Goal: Obtain resource: Obtain resource

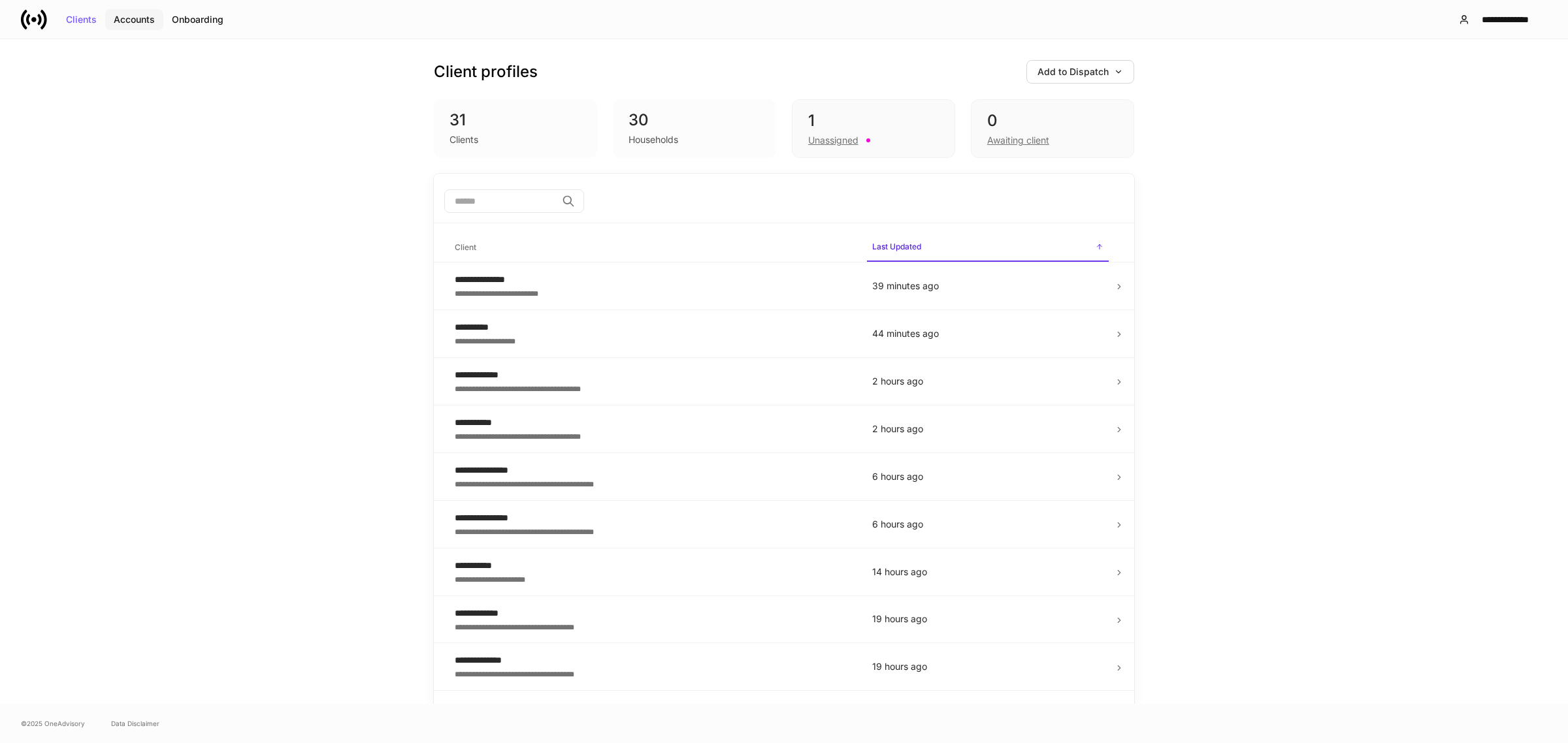
click at [132, 17] on div "Accounts" at bounding box center [134, 19] width 41 height 9
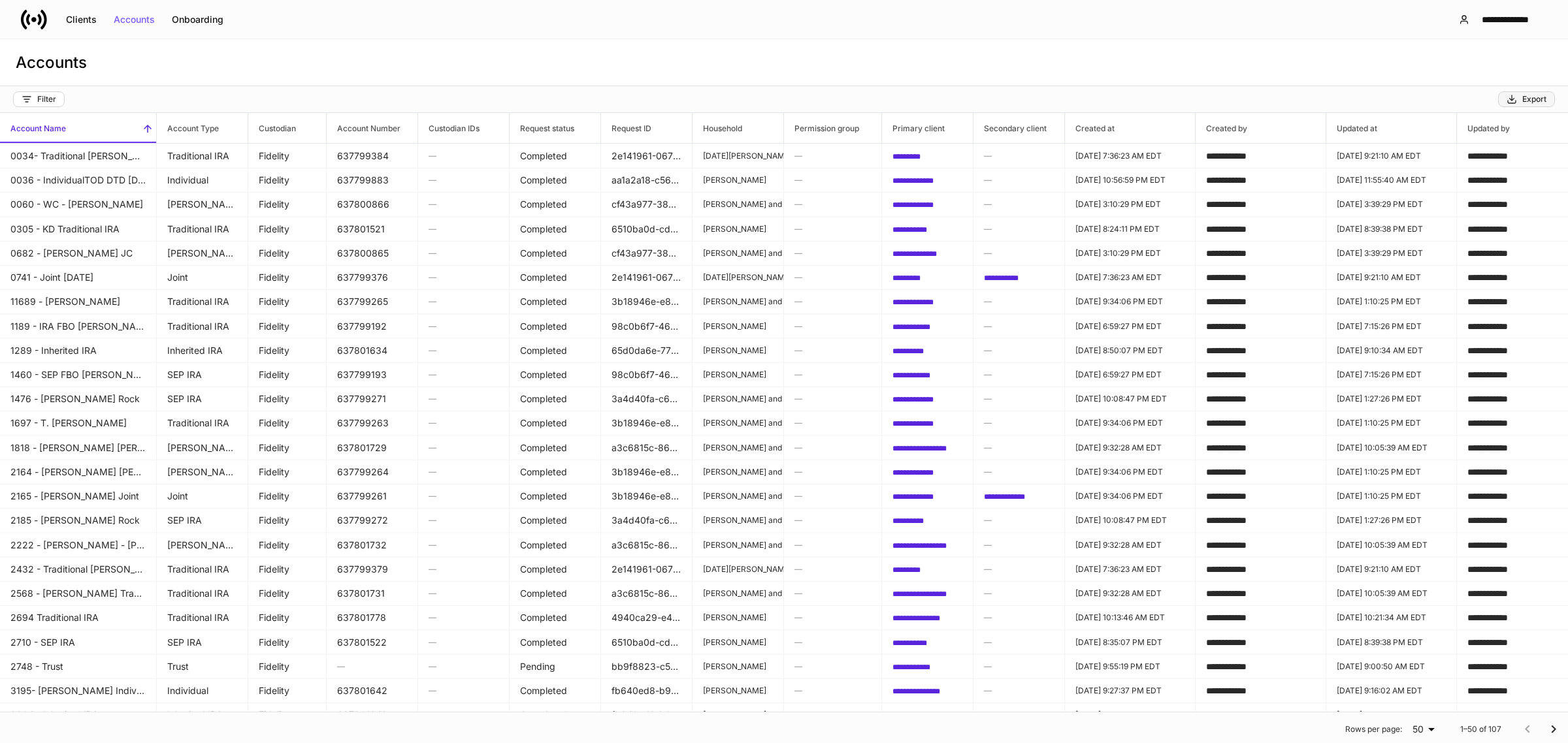
click at [1517, 96] on icon "button" at bounding box center [1512, 99] width 11 height 11
click at [82, 11] on button "Clients" at bounding box center [81, 19] width 47 height 21
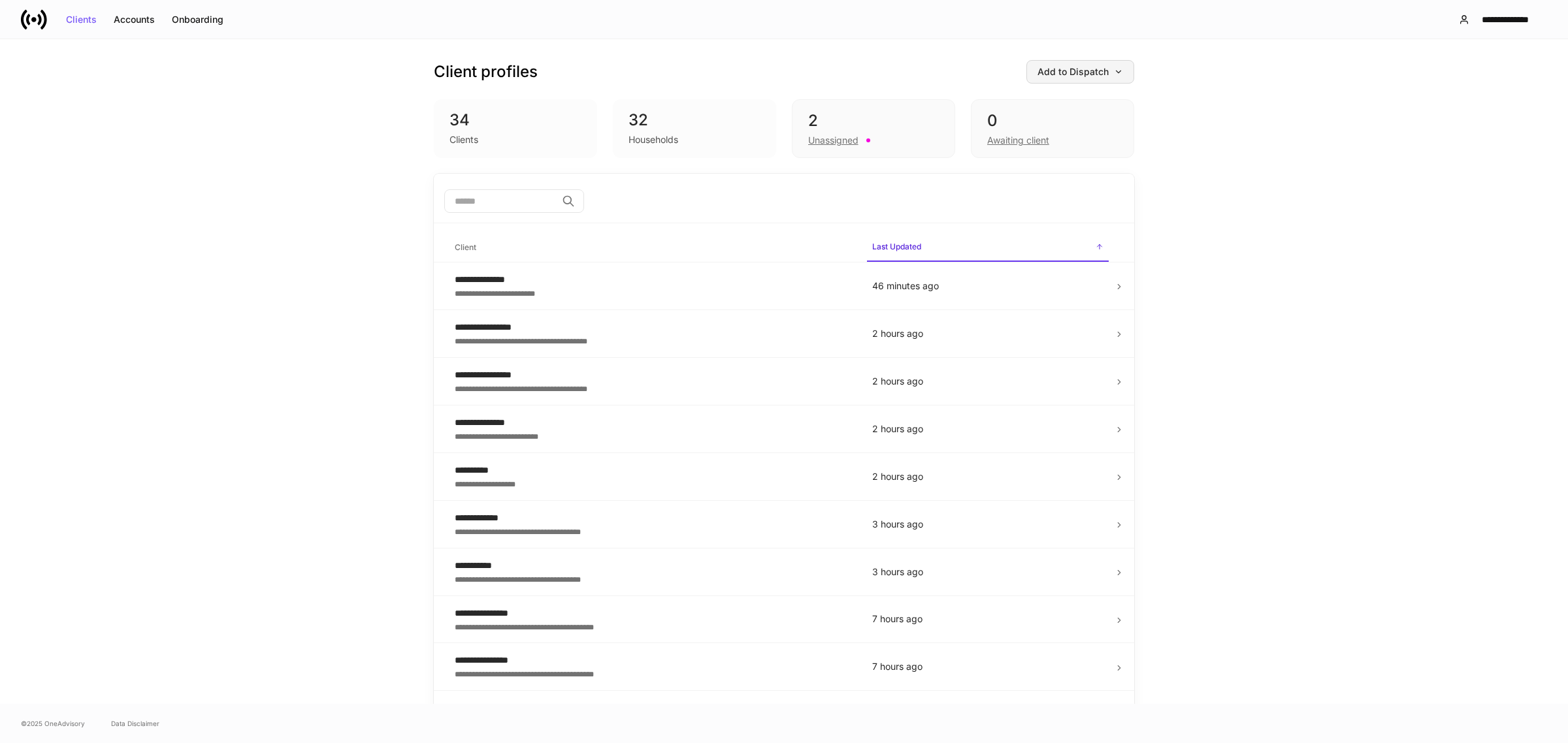
click at [1046, 73] on div "Add to Dispatch" at bounding box center [1080, 71] width 86 height 9
click at [1064, 205] on div "Export account summary" at bounding box center [1054, 204] width 107 height 13
click at [139, 15] on div "Accounts" at bounding box center [134, 19] width 41 height 9
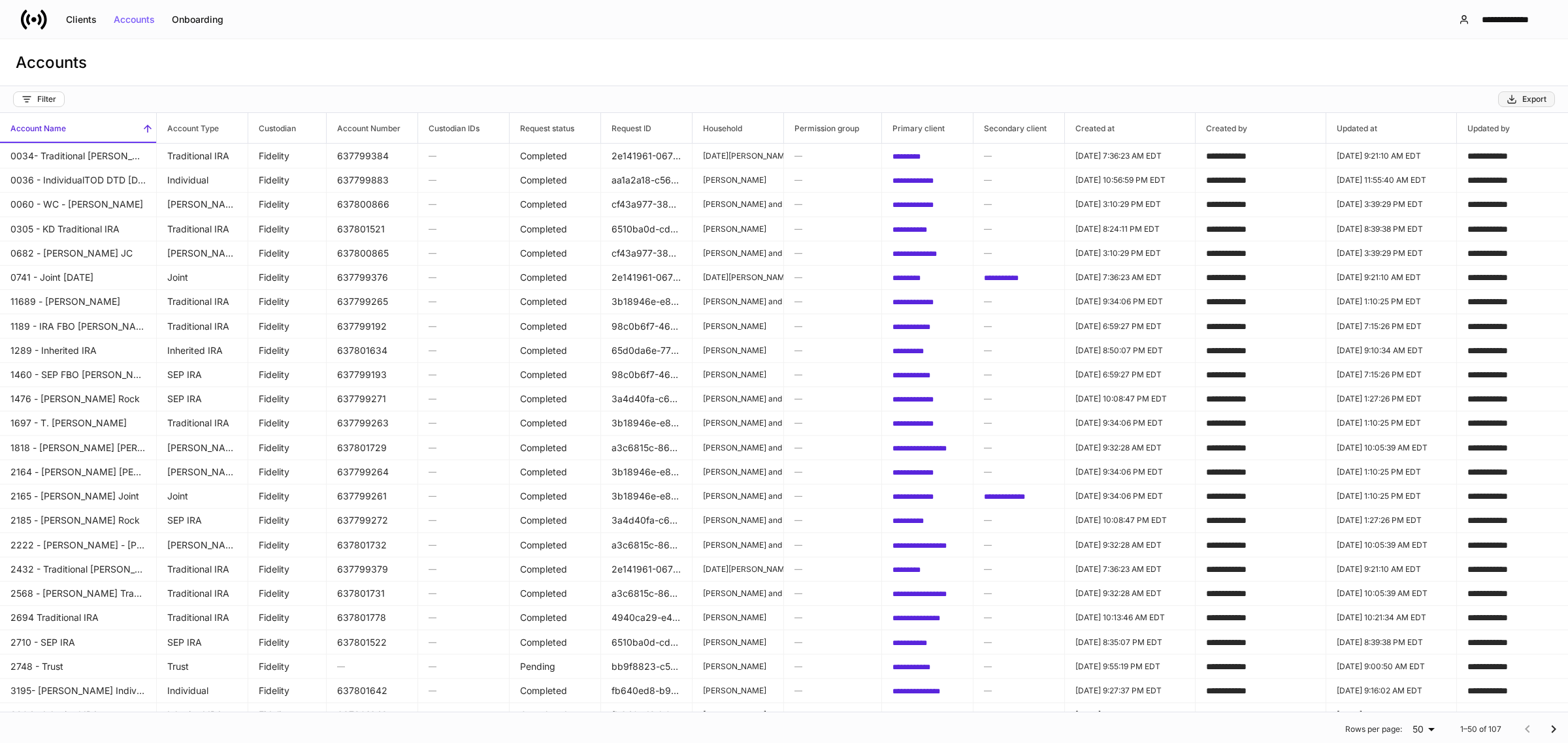
click at [1526, 98] on div "Export" at bounding box center [1527, 99] width 40 height 11
click at [62, 96] on button "Filter" at bounding box center [40, 99] width 52 height 15
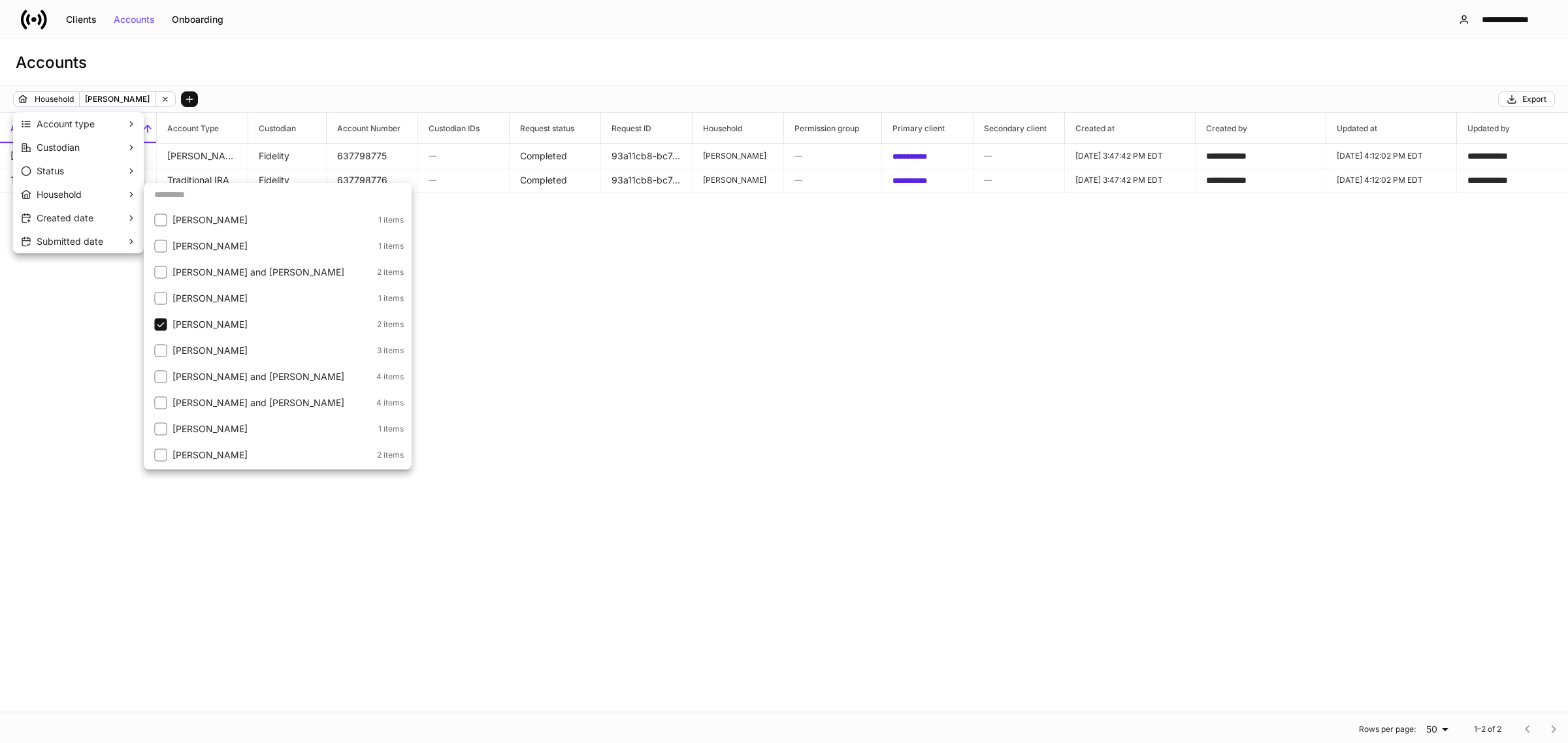
click at [720, 303] on div at bounding box center [784, 371] width 1568 height 743
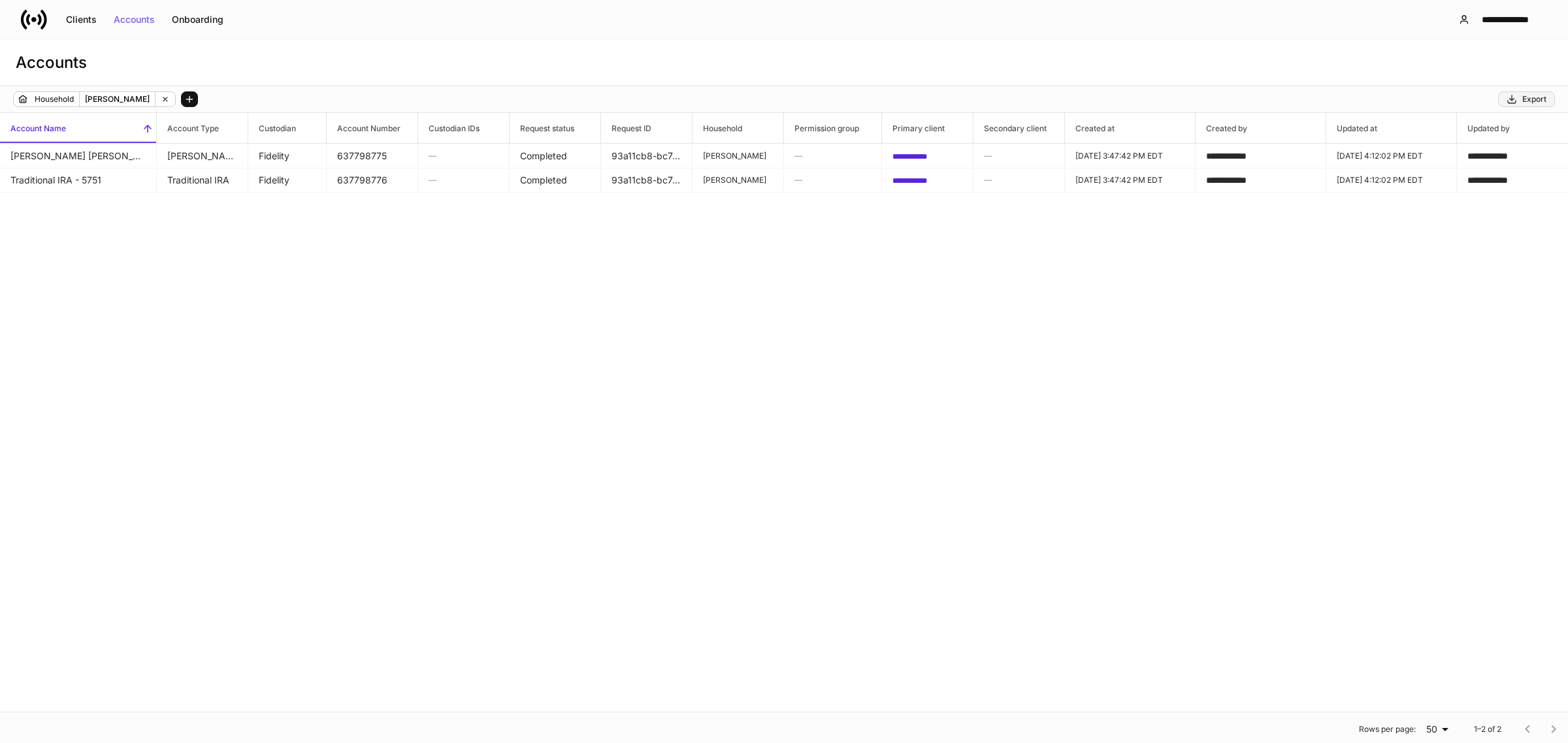
click at [1524, 98] on div "Export" at bounding box center [1527, 99] width 40 height 11
drag, startPoint x: 12, startPoint y: 157, endPoint x: 1261, endPoint y: 204, distance: 1249.9
click at [1258, 204] on div "**********" at bounding box center [784, 411] width 1568 height 598
drag, startPoint x: 36, startPoint y: 151, endPoint x: 1513, endPoint y: 229, distance: 1479.1
click at [1511, 229] on div "**********" at bounding box center [784, 411] width 1568 height 598
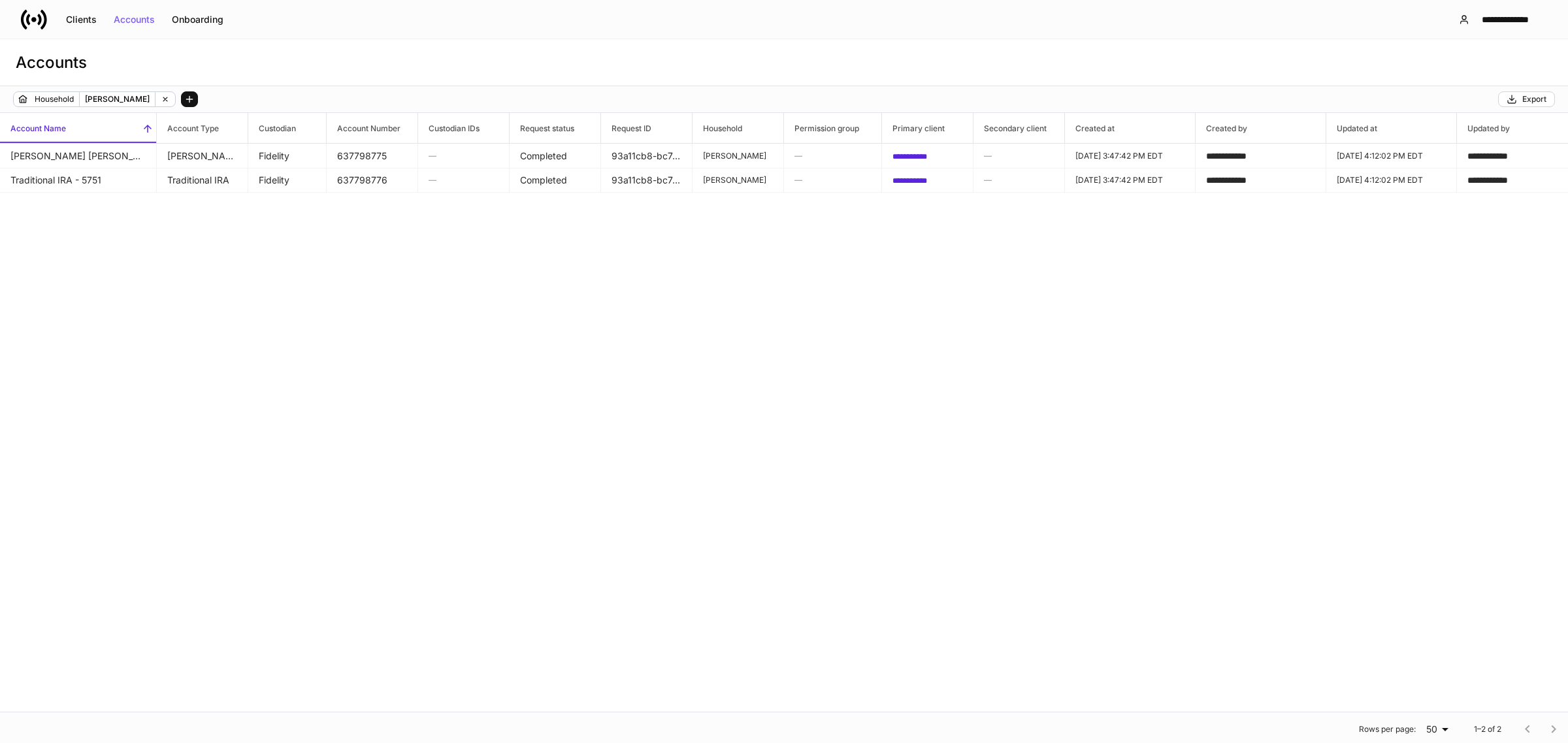
click at [43, 18] on icon at bounding box center [34, 19] width 26 height 26
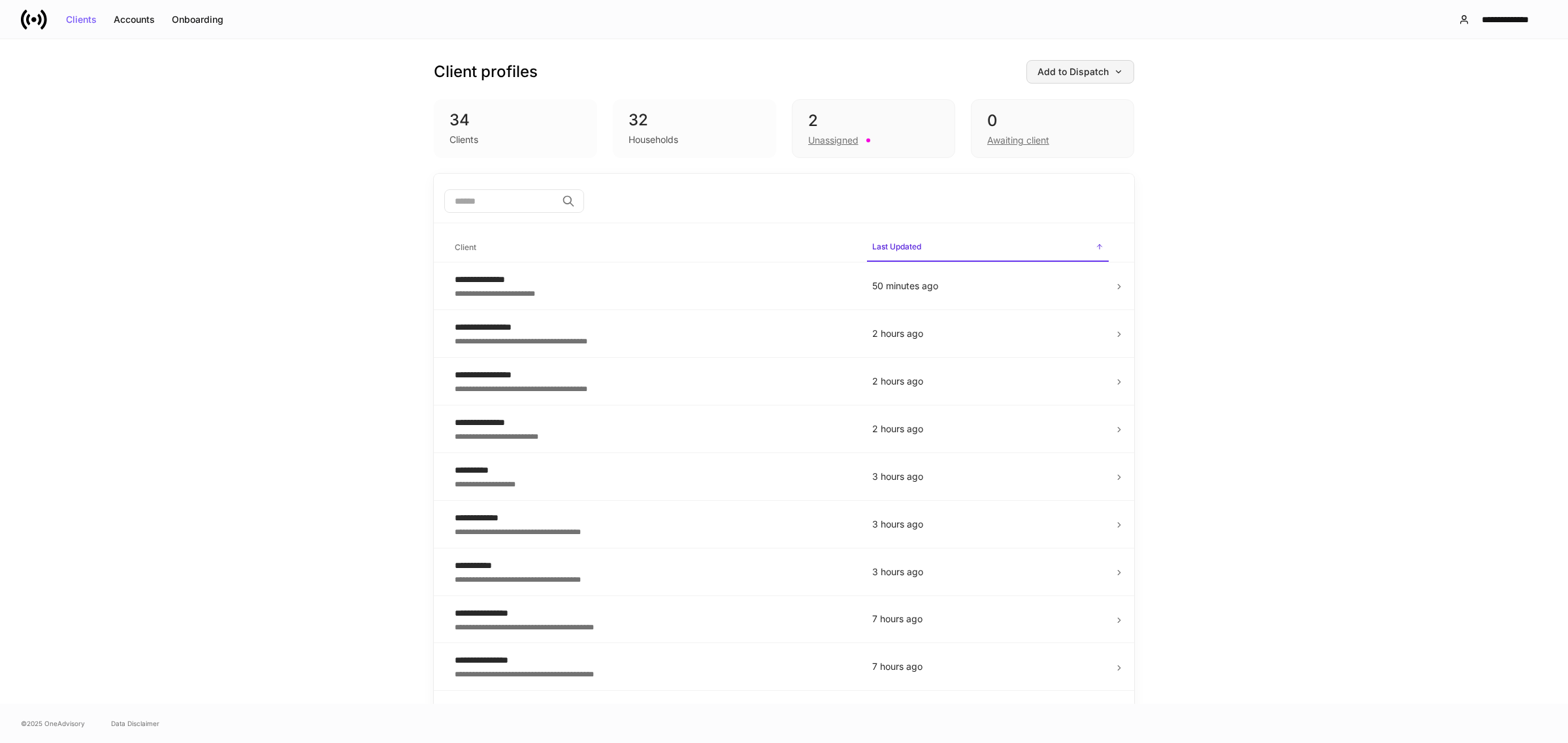
click at [1084, 60] on button "Add to Dispatch" at bounding box center [1081, 71] width 108 height 23
click at [1064, 202] on div "Export account summary" at bounding box center [1054, 204] width 107 height 13
